Goal: Task Accomplishment & Management: Complete application form

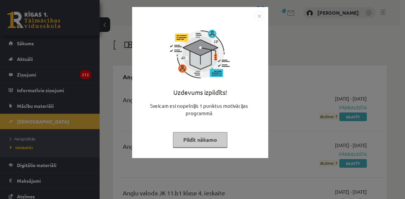
click at [260, 16] on img "Close" at bounding box center [259, 16] width 10 height 10
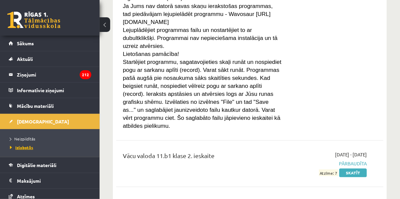
scroll to position [3203, 0]
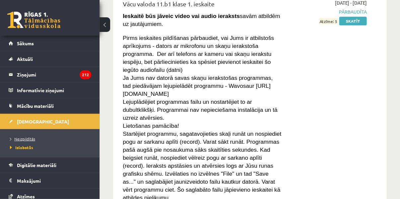
click at [20, 136] on span "Neizpildītās" at bounding box center [22, 138] width 25 height 5
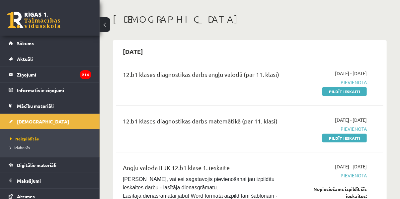
scroll to position [66, 0]
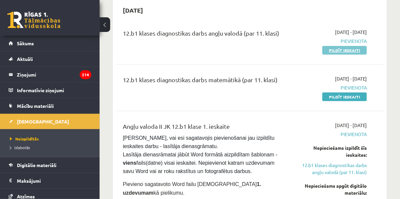
click at [340, 50] on link "Pildīt ieskaiti" at bounding box center [344, 50] width 44 height 9
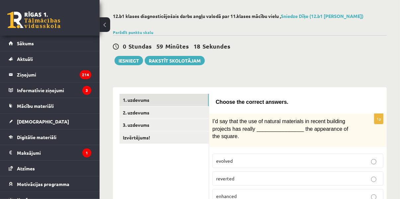
scroll to position [66, 0]
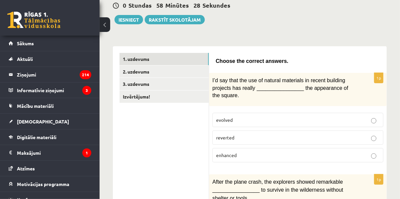
click at [252, 151] on p "enhanced" at bounding box center [298, 154] width 164 height 7
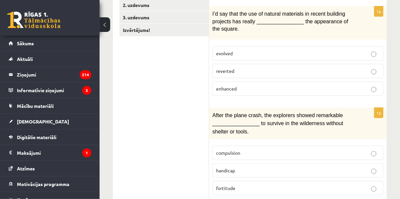
scroll to position [166, 0]
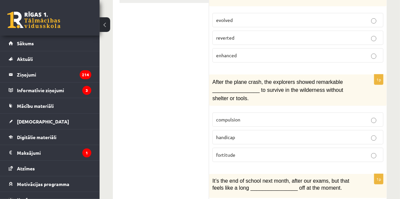
click at [237, 116] on p "compulsion" at bounding box center [298, 119] width 164 height 7
click at [260, 152] on p "fortitude" at bounding box center [298, 154] width 164 height 7
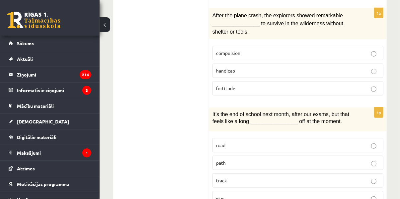
scroll to position [266, 0]
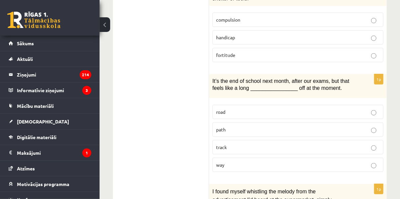
click at [249, 126] on p "path" at bounding box center [298, 129] width 164 height 7
click at [293, 161] on p "way" at bounding box center [298, 164] width 164 height 7
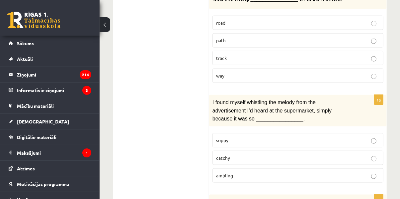
scroll to position [365, 0]
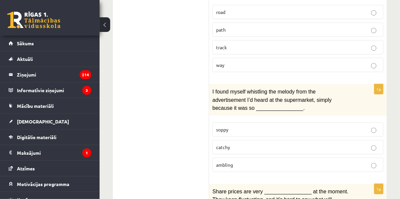
click at [232, 143] on p "catchy" at bounding box center [298, 146] width 164 height 7
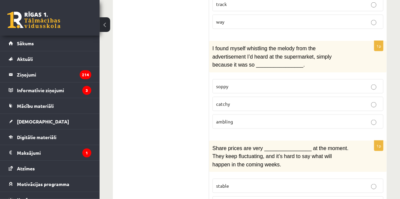
scroll to position [465, 0]
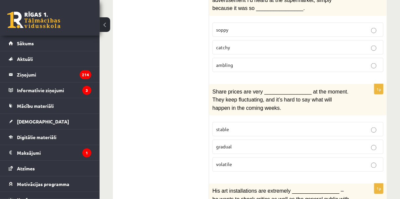
click at [286, 161] on p "volatile" at bounding box center [298, 164] width 164 height 7
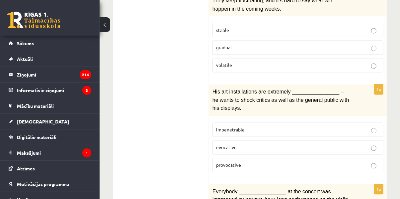
scroll to position [564, 0]
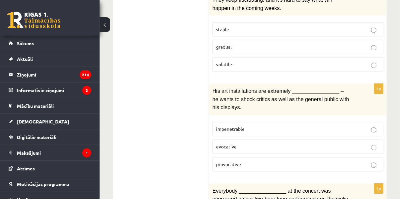
click at [261, 143] on p "evocative" at bounding box center [298, 146] width 164 height 7
click at [289, 161] on p "provocative" at bounding box center [298, 164] width 164 height 7
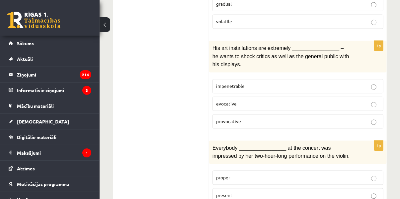
scroll to position [664, 0]
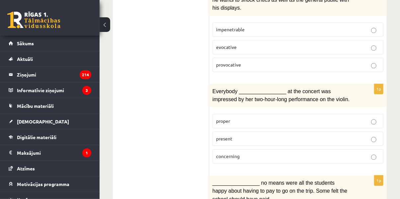
click at [264, 135] on p "present" at bounding box center [298, 138] width 164 height 7
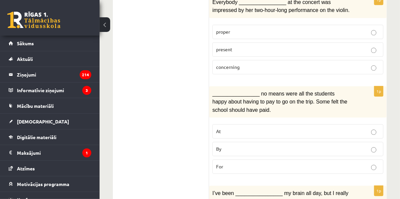
scroll to position [764, 0]
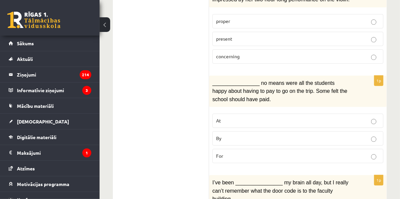
click at [230, 134] on p "By" at bounding box center [298, 137] width 164 height 7
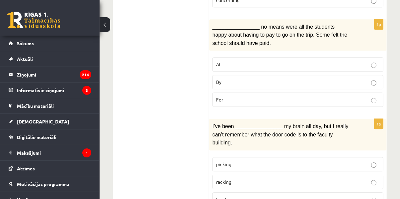
scroll to position [830, 0]
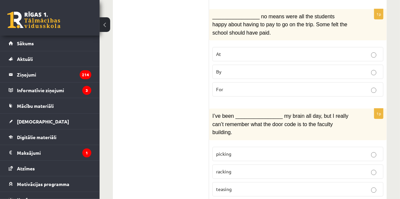
click at [222, 164] on label "racking" at bounding box center [297, 171] width 171 height 14
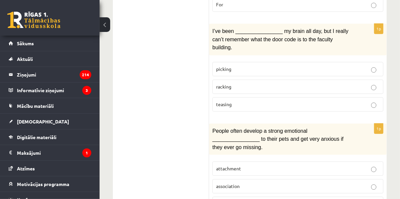
scroll to position [930, 0]
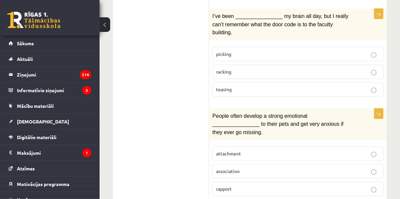
click at [245, 150] on p "attachment" at bounding box center [298, 153] width 164 height 7
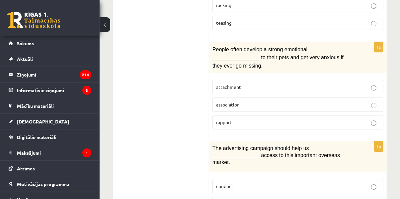
scroll to position [1029, 0]
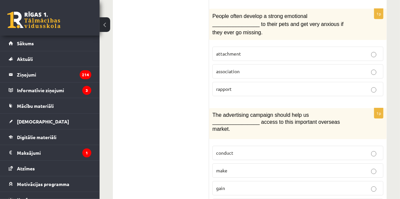
click at [230, 184] on p "gain" at bounding box center [298, 187] width 164 height 7
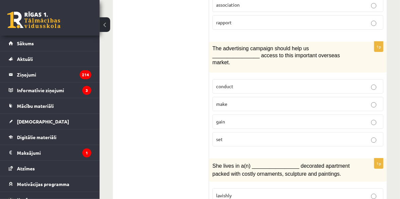
scroll to position [1117, 0]
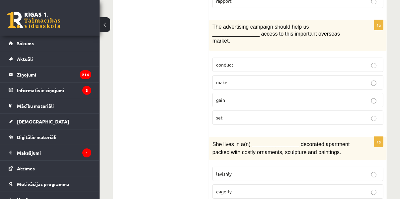
click at [238, 170] on p "lavishly" at bounding box center [298, 173] width 164 height 7
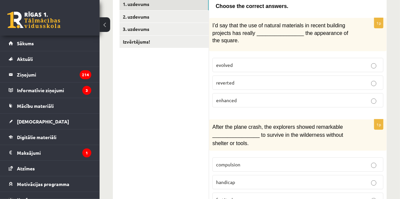
scroll to position [0, 0]
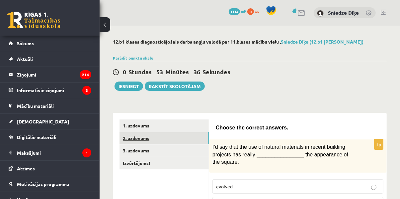
click at [146, 135] on link "2. uzdevums" at bounding box center [164, 138] width 89 height 12
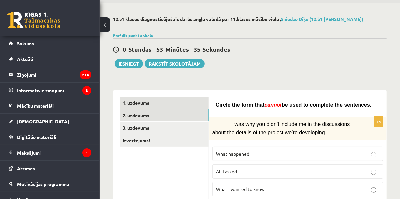
scroll to position [33, 0]
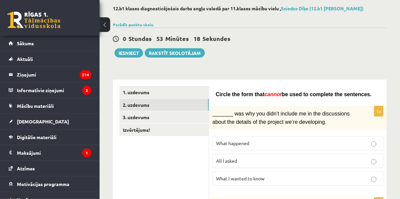
click at [258, 141] on p "What happened" at bounding box center [298, 142] width 164 height 7
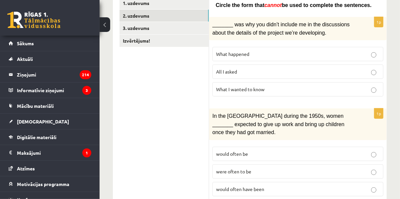
scroll to position [133, 0]
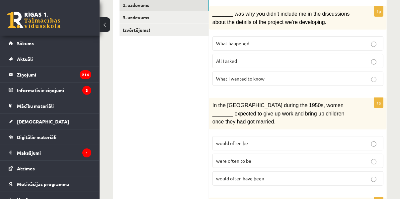
click at [264, 175] on span "would often have been" at bounding box center [240, 178] width 48 height 6
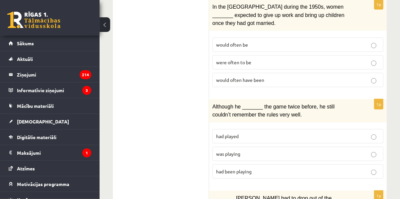
scroll to position [232, 0]
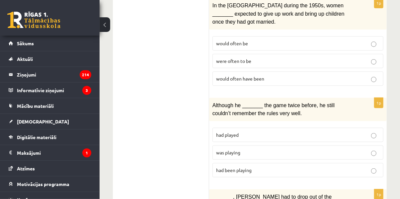
click at [218, 145] on label "was playing" at bounding box center [297, 152] width 171 height 14
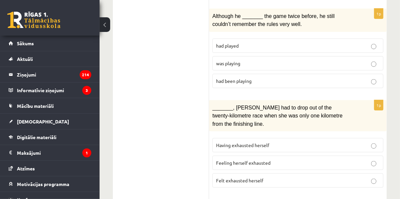
scroll to position [332, 0]
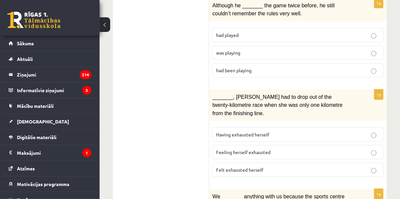
click at [280, 166] on p "Felt exhausted herself" at bounding box center [298, 169] width 164 height 7
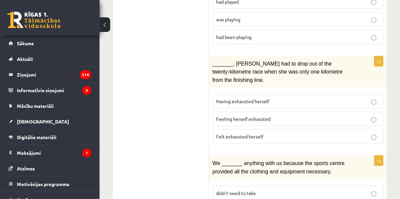
scroll to position [398, 0]
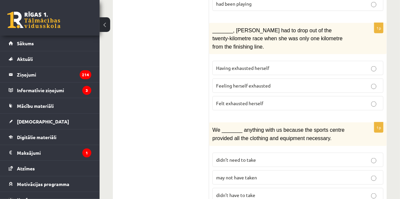
click at [242, 174] on span "may not have taken" at bounding box center [236, 177] width 41 height 6
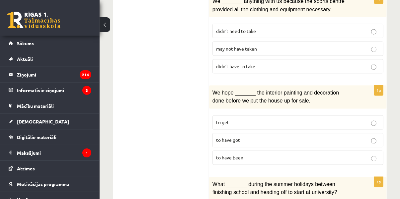
scroll to position [531, 0]
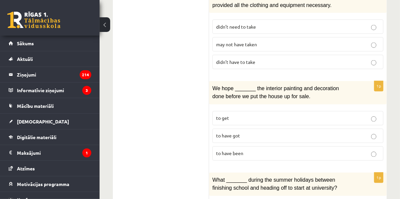
click at [233, 150] on span "to have been" at bounding box center [229, 153] width 27 height 6
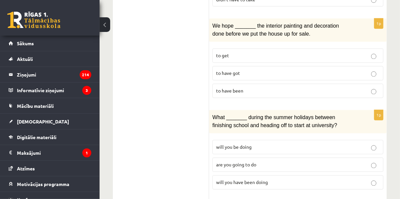
scroll to position [598, 0]
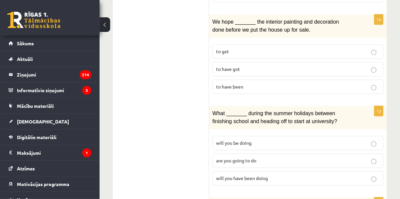
click at [263, 175] on span "will you have been doing" at bounding box center [242, 178] width 52 height 6
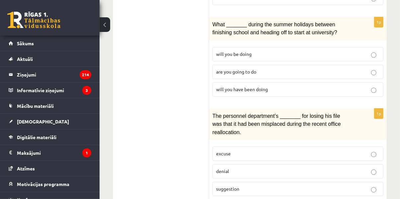
scroll to position [697, 0]
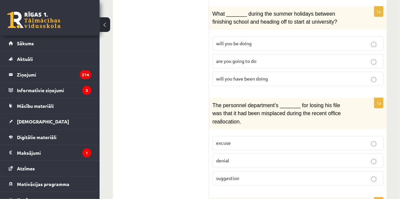
click at [234, 175] on span "suggestion" at bounding box center [227, 178] width 23 height 6
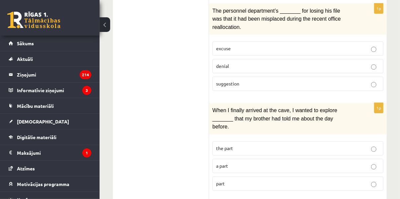
scroll to position [797, 0]
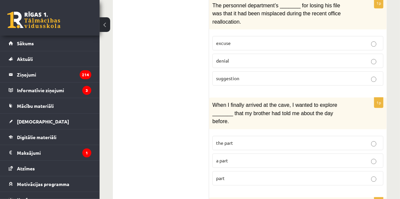
click at [297, 174] on p "part" at bounding box center [298, 177] width 164 height 7
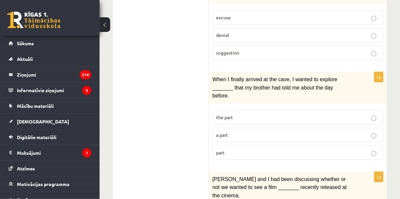
scroll to position [851, 0]
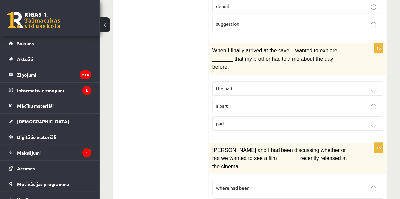
click at [268, 184] on p "where had been" at bounding box center [298, 187] width 164 height 7
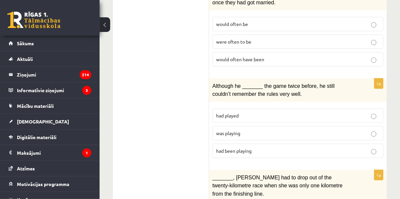
scroll to position [54, 0]
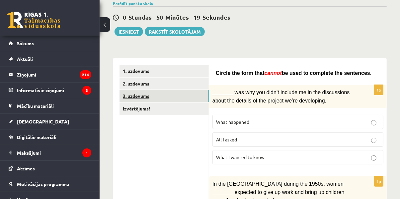
click at [135, 93] on link "3. uzdevums" at bounding box center [164, 96] width 89 height 12
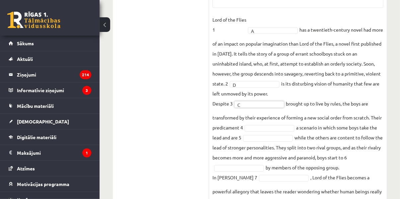
scroll to position [310, 0]
click at [276, 128] on fieldset "Lord of the Flies 1 A * has a twentieth-century novel had more of an impact on …" at bounding box center [297, 124] width 171 height 221
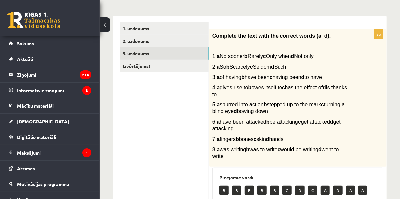
scroll to position [29, 0]
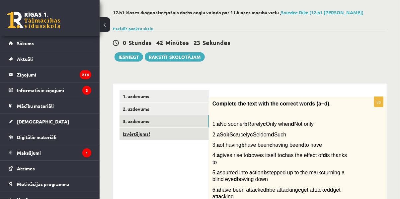
click at [158, 136] on link "Izvērtējums!" at bounding box center [164, 133] width 89 height 12
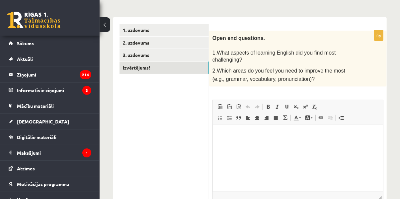
scroll to position [96, 0]
click at [279, 134] on p "Rich Text Editor, wiswyg-editor-user-answer-47363862446760" at bounding box center [297, 134] width 157 height 7
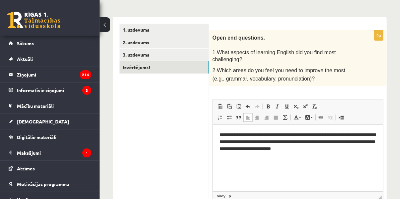
click at [287, 134] on p "**********" at bounding box center [297, 141] width 157 height 21
click at [338, 150] on p "**********" at bounding box center [297, 141] width 157 height 21
click at [323, 148] on p "**********" at bounding box center [297, 141] width 157 height 21
click at [340, 149] on p "**********" at bounding box center [297, 141] width 157 height 21
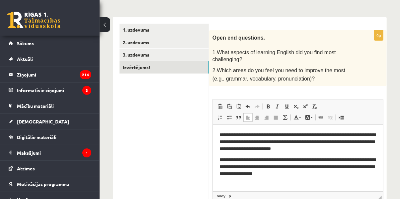
click at [286, 166] on p "**********" at bounding box center [297, 166] width 157 height 21
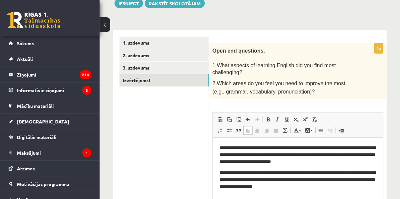
scroll to position [53, 0]
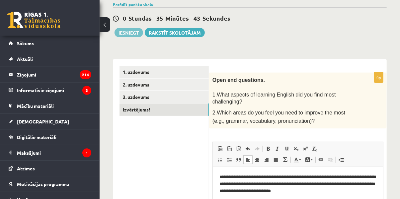
click at [126, 31] on button "Iesniegt" at bounding box center [129, 32] width 29 height 9
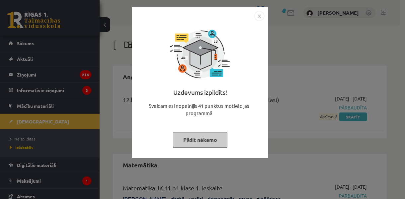
click at [260, 14] on img "Close" at bounding box center [259, 16] width 10 height 10
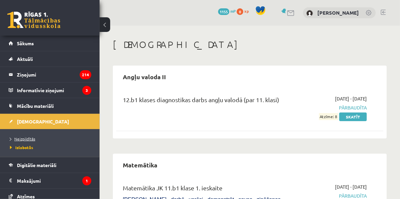
click at [27, 137] on span "Neizpildītās" at bounding box center [22, 138] width 25 height 5
